Goal: Task Accomplishment & Management: Manage account settings

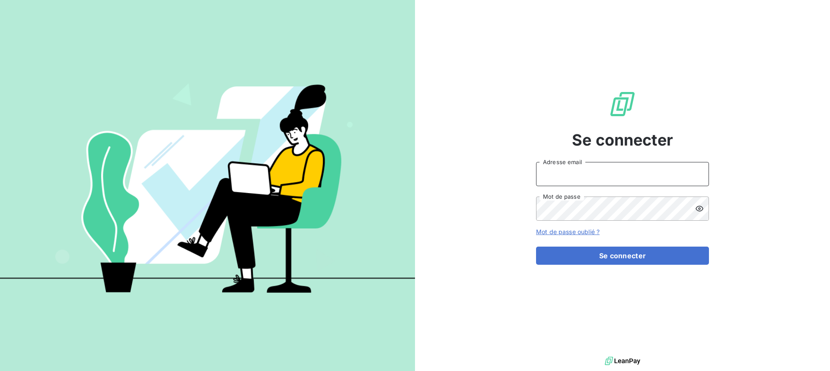
type input "[EMAIL_ADDRESS][PERSON_NAME][DOMAIN_NAME]"
click at [600, 179] on input "[EMAIL_ADDRESS][PERSON_NAME][DOMAIN_NAME]" at bounding box center [622, 174] width 173 height 24
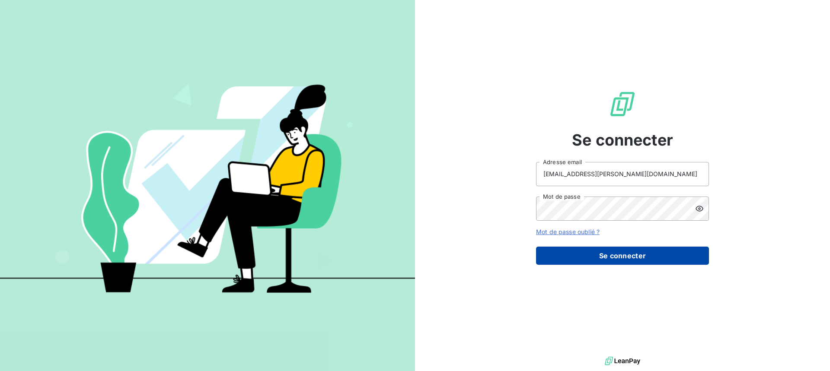
click at [591, 257] on button "Se connecter" at bounding box center [622, 256] width 173 height 18
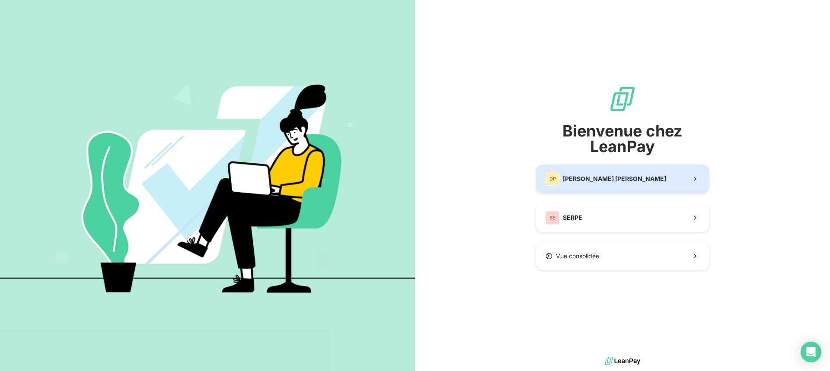
click at [592, 188] on button "[PERSON_NAME]" at bounding box center [622, 179] width 173 height 29
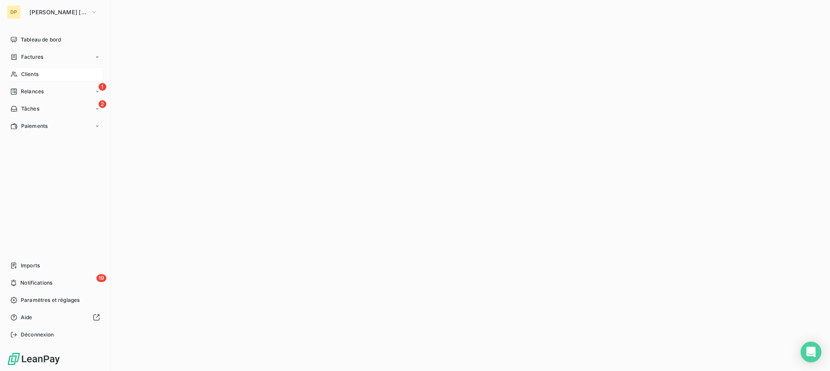
click at [24, 77] on span "Clients" at bounding box center [29, 74] width 17 height 8
click at [15, 72] on icon at bounding box center [13, 74] width 7 height 7
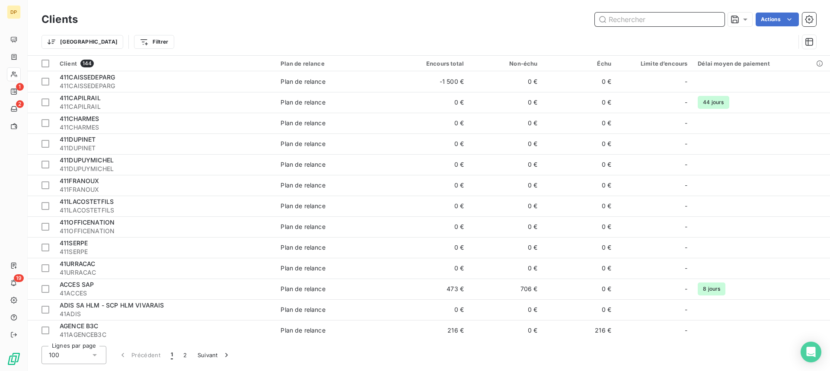
click at [642, 18] on input "text" at bounding box center [660, 20] width 130 height 14
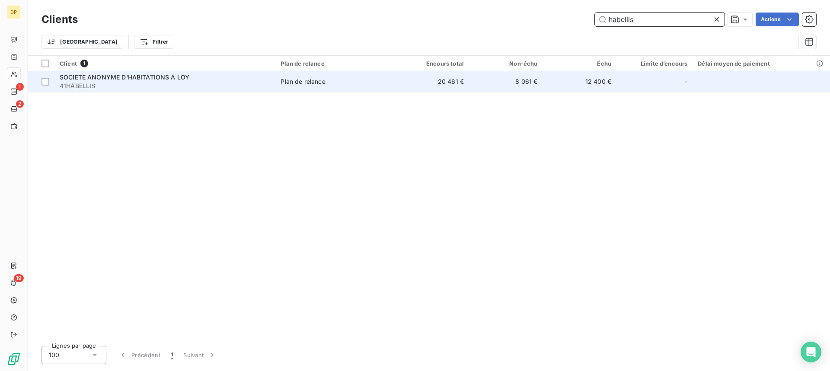
type input "habellis"
click at [231, 76] on div "SOCIETE ANONYME D'HABITATIONS A LOY" at bounding box center [165, 77] width 211 height 9
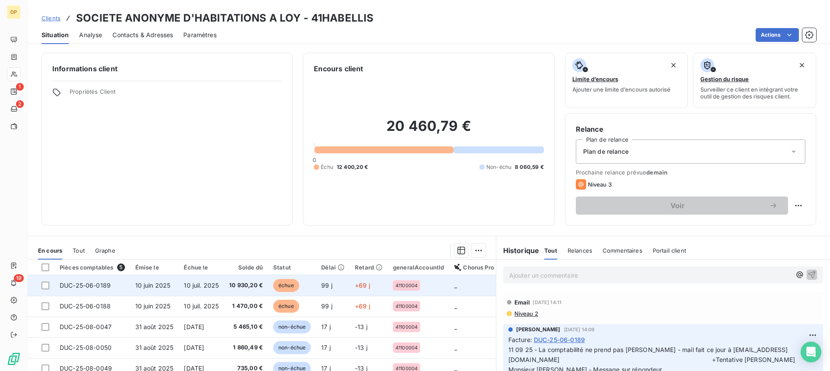
scroll to position [81, 0]
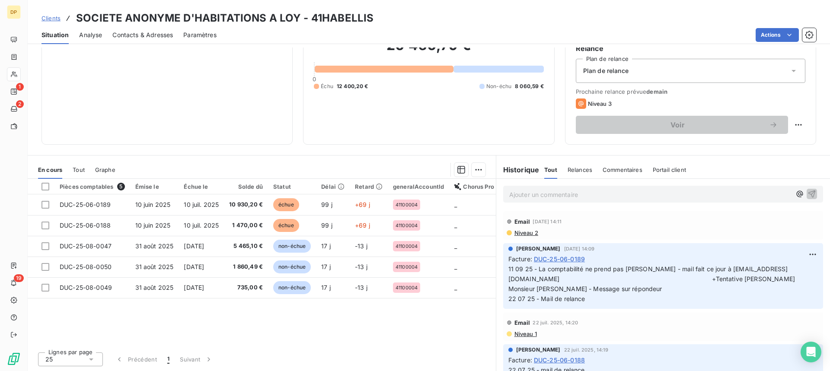
click at [156, 40] on div "Contacts & Adresses" at bounding box center [142, 35] width 61 height 18
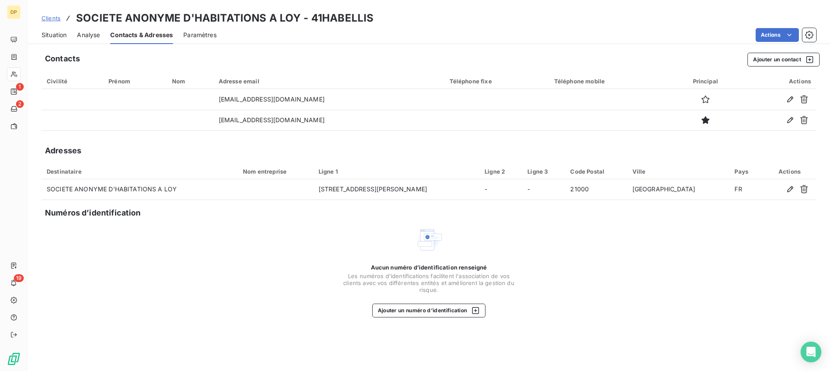
click at [43, 34] on span "Situation" at bounding box center [54, 35] width 25 height 9
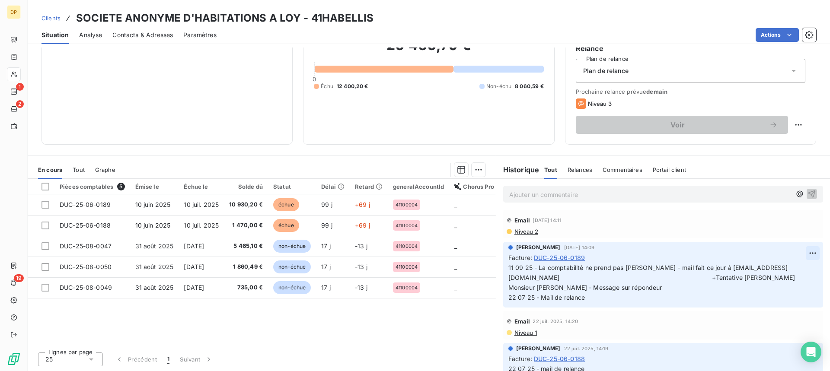
click at [801, 255] on html "DP 1 2 19 Clients SOCIETE ANONYME D'HABITATIONS A [PERSON_NAME] - 41HABELLIS Si…" at bounding box center [415, 185] width 830 height 371
click at [778, 269] on div "Editer" at bounding box center [779, 273] width 48 height 14
drag, startPoint x: 623, startPoint y: 278, endPoint x: 588, endPoint y: 276, distance: 35.5
click at [588, 276] on span "11 09 25 - La comptabilité ne prend pas [PERSON_NAME] - mail fait ce jour à [EM…" at bounding box center [684, 282] width 351 height 37
click at [810, 279] on icon "button" at bounding box center [813, 282] width 7 height 7
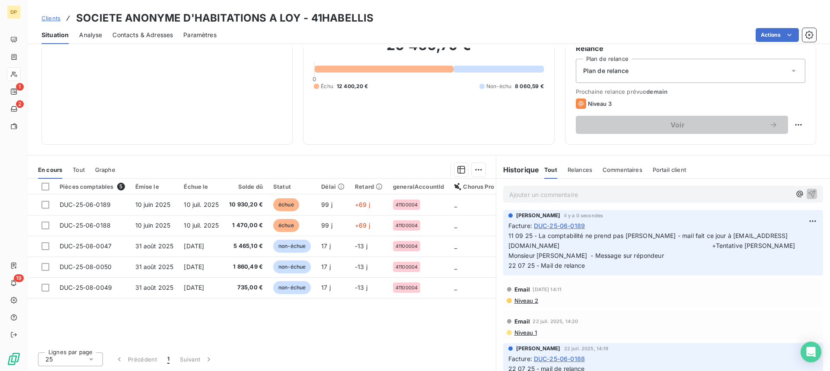
scroll to position [0, 0]
click at [576, 195] on p "Ajouter un commentaire ﻿" at bounding box center [650, 194] width 282 height 11
click at [808, 194] on icon "button" at bounding box center [812, 193] width 9 height 9
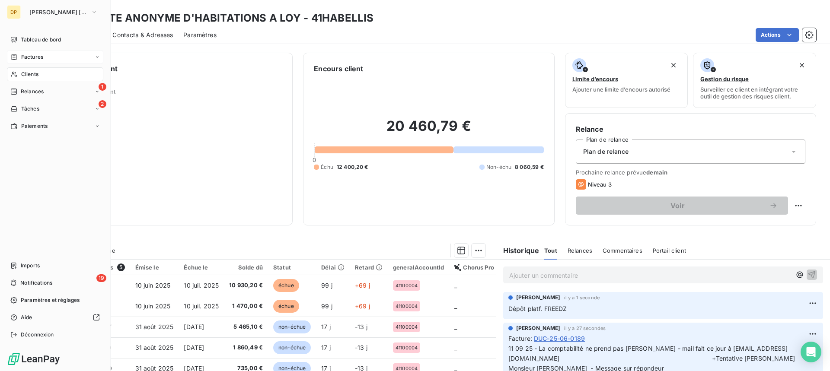
click at [37, 54] on span "Factures" at bounding box center [32, 57] width 22 height 8
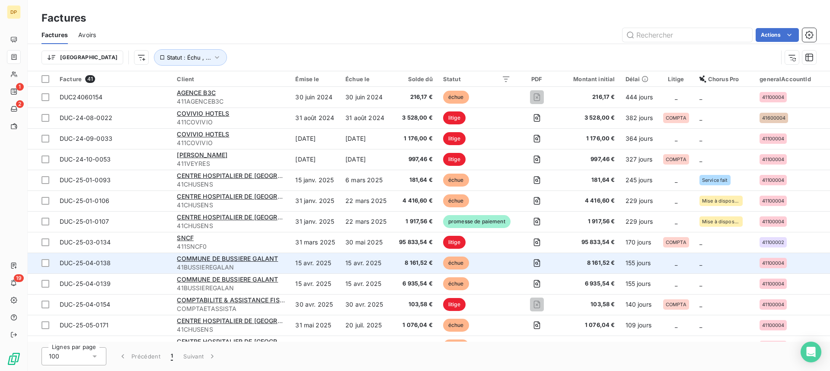
click at [218, 264] on span "41BUSSIEREGALAN" at bounding box center [231, 267] width 108 height 9
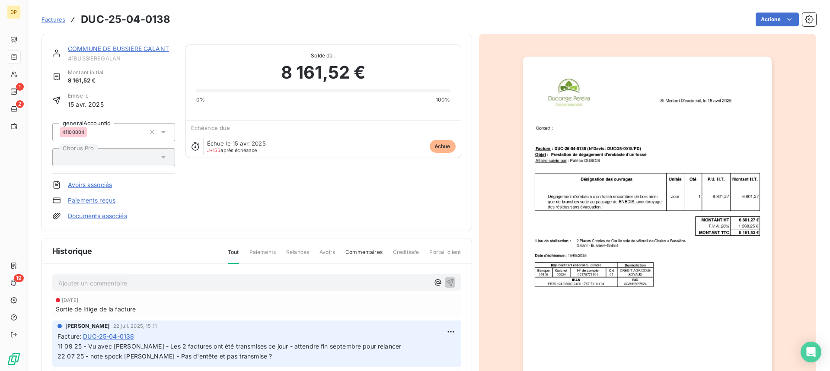
click at [131, 48] on link "COMMUNE DE BUSSIERE GALANT" at bounding box center [118, 48] width 101 height 7
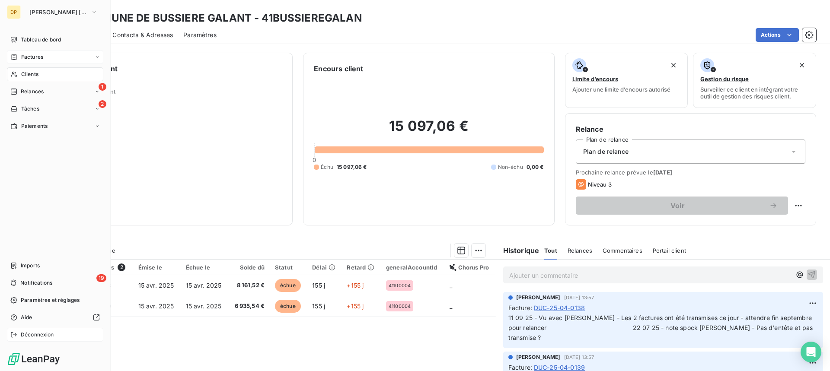
click at [30, 332] on span "Déconnexion" at bounding box center [37, 335] width 33 height 8
